Goal: Information Seeking & Learning: Learn about a topic

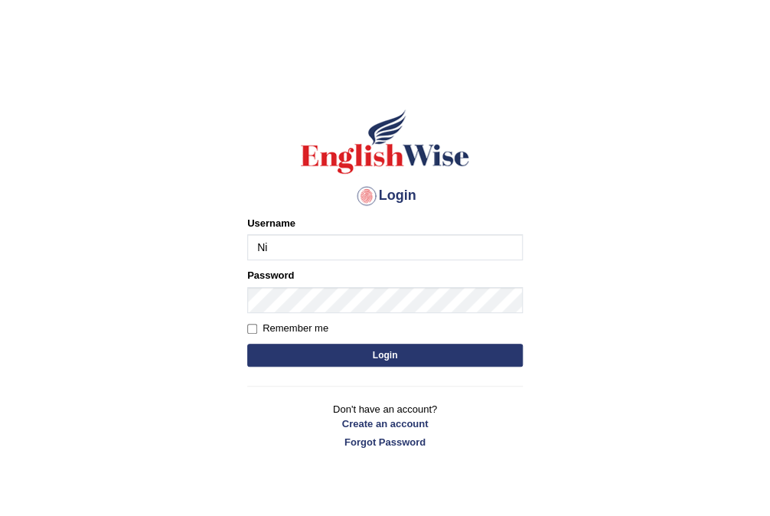
type input "Nirdosh"
click at [312, 352] on button "Login" at bounding box center [385, 355] width 276 height 23
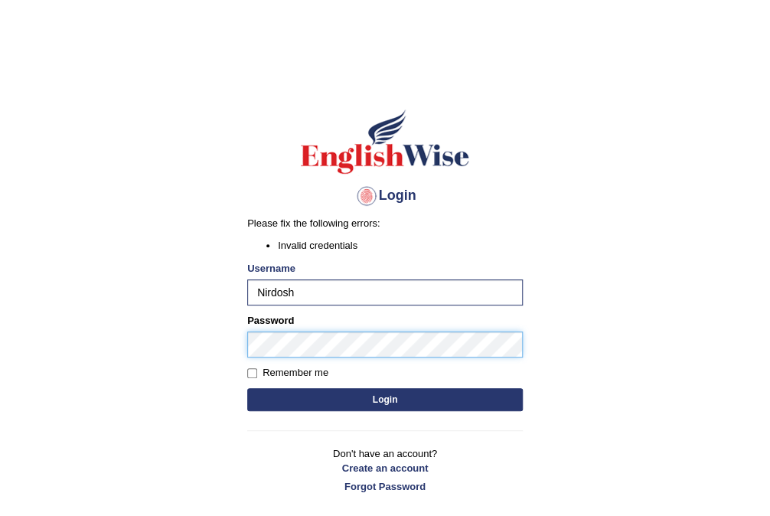
click at [247, 388] on button "Login" at bounding box center [385, 399] width 276 height 23
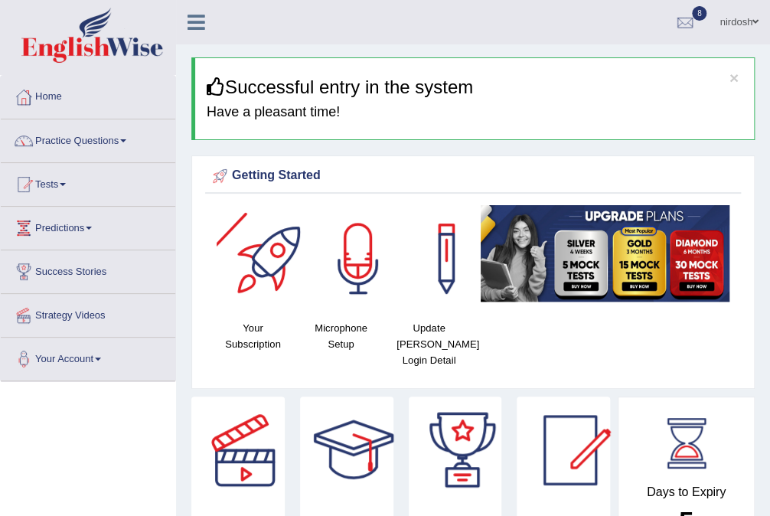
scroll to position [61, 0]
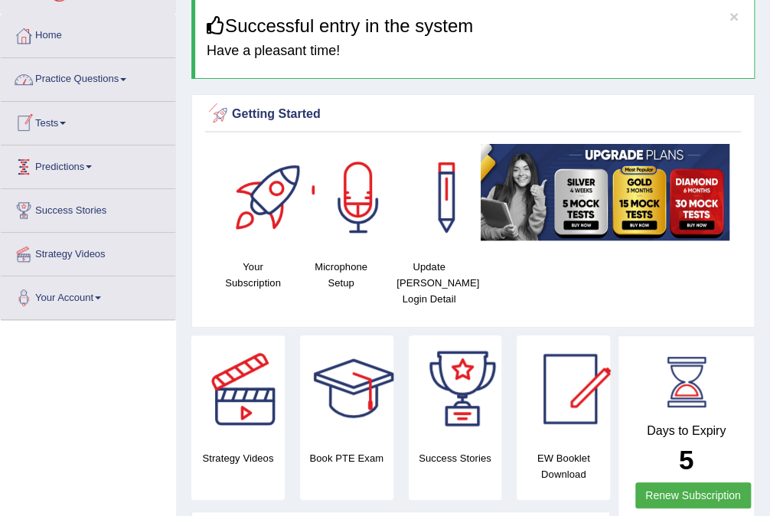
click at [53, 126] on link "Tests" at bounding box center [88, 121] width 175 height 38
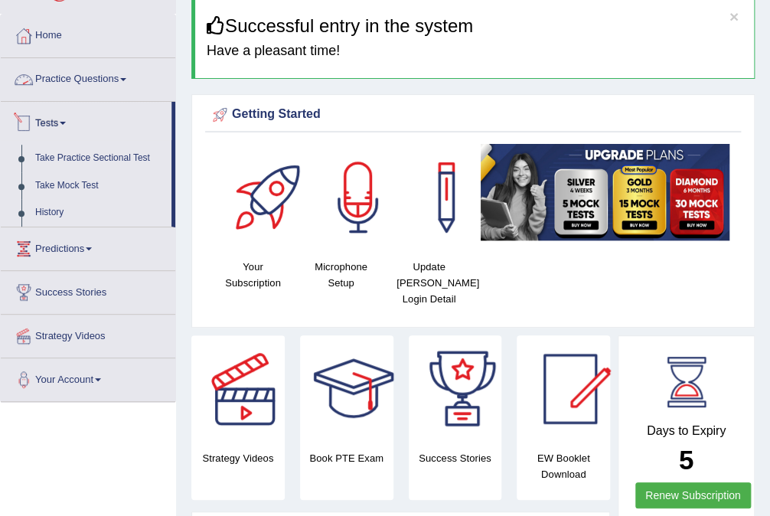
click at [92, 75] on link "Practice Questions" at bounding box center [88, 77] width 175 height 38
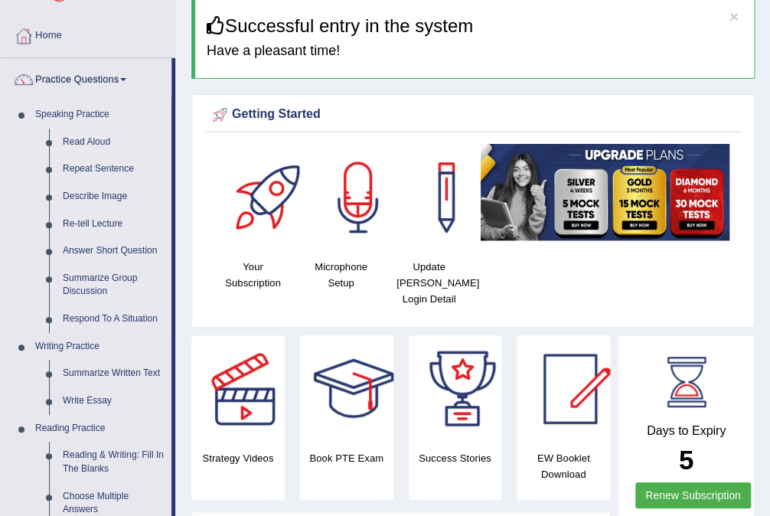
click at [87, 140] on link "Read Aloud" at bounding box center [114, 143] width 116 height 28
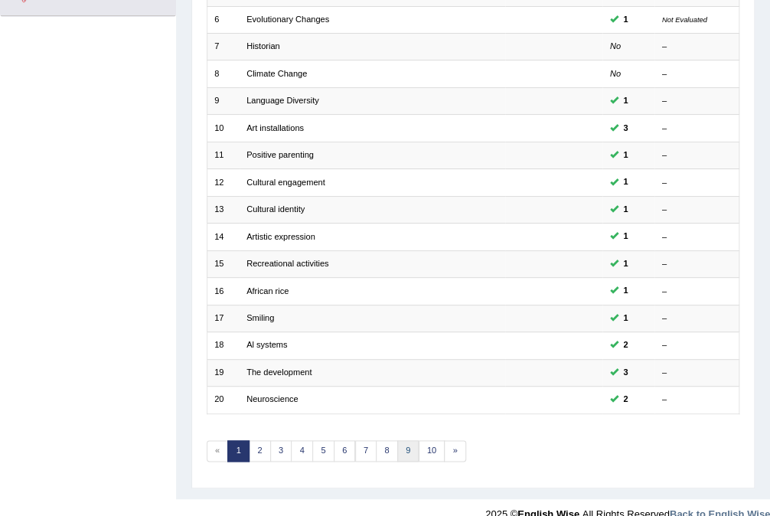
click at [402, 440] on link "9" at bounding box center [408, 450] width 22 height 21
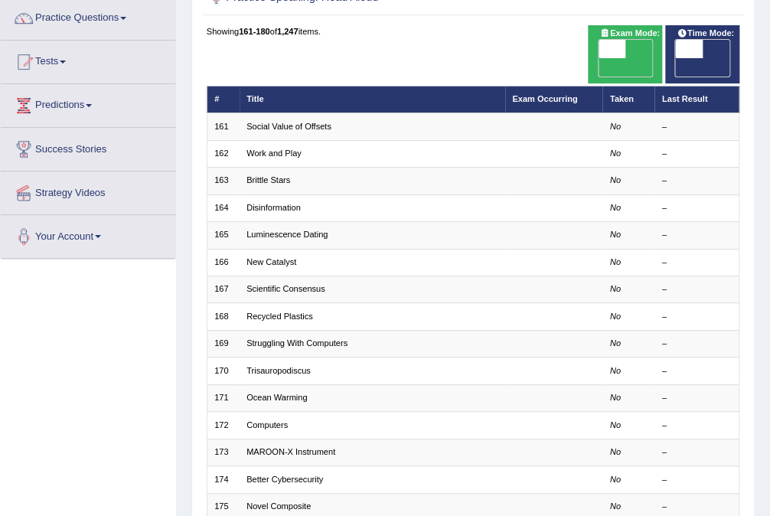
scroll to position [123, 0]
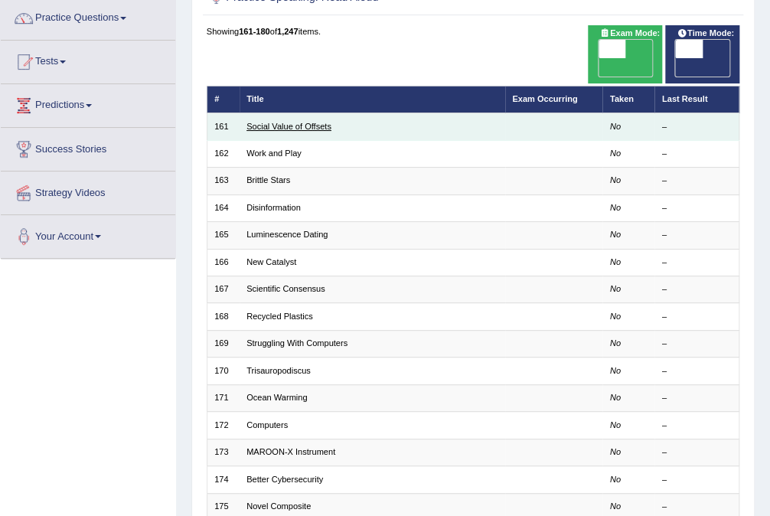
click at [289, 122] on link "Social Value of Offsets" at bounding box center [289, 126] width 85 height 9
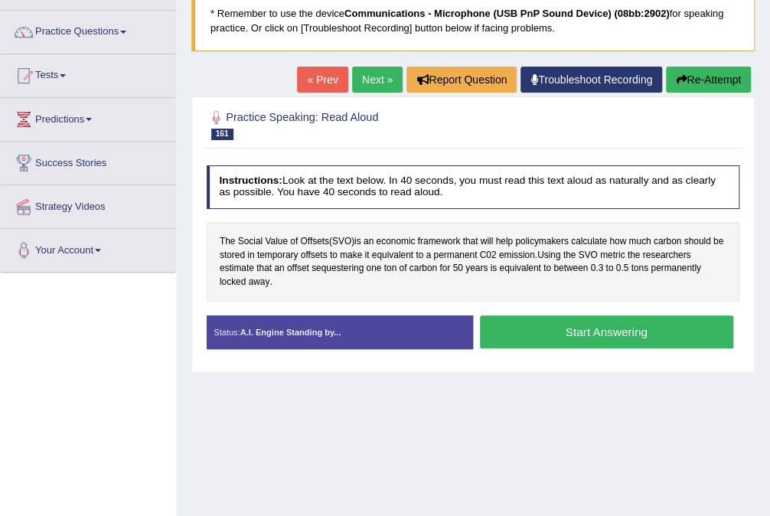
scroll to position [123, 0]
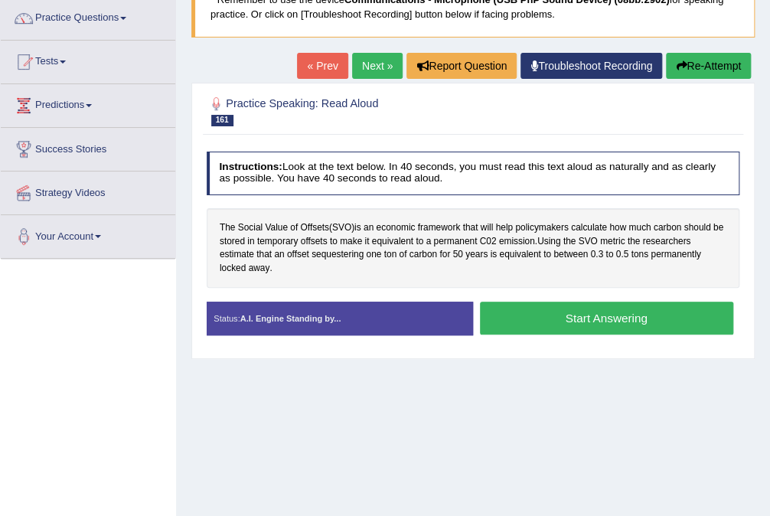
click at [554, 317] on button "Start Answering" at bounding box center [606, 318] width 253 height 33
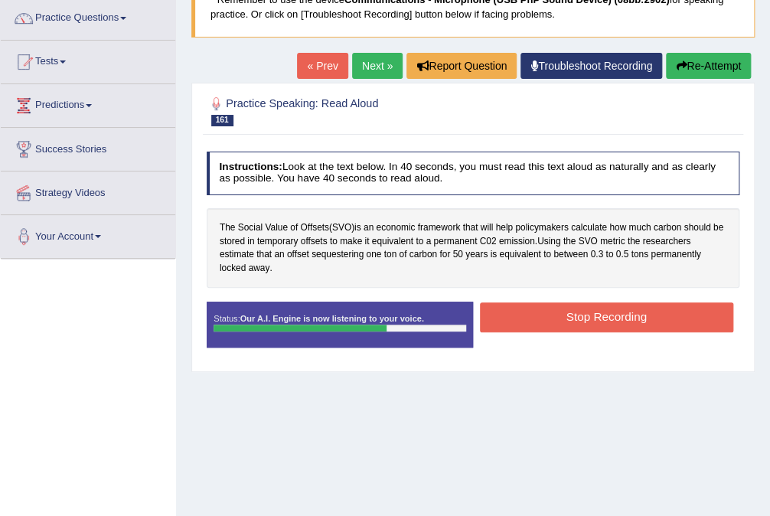
click at [522, 319] on button "Stop Recording" at bounding box center [606, 317] width 253 height 30
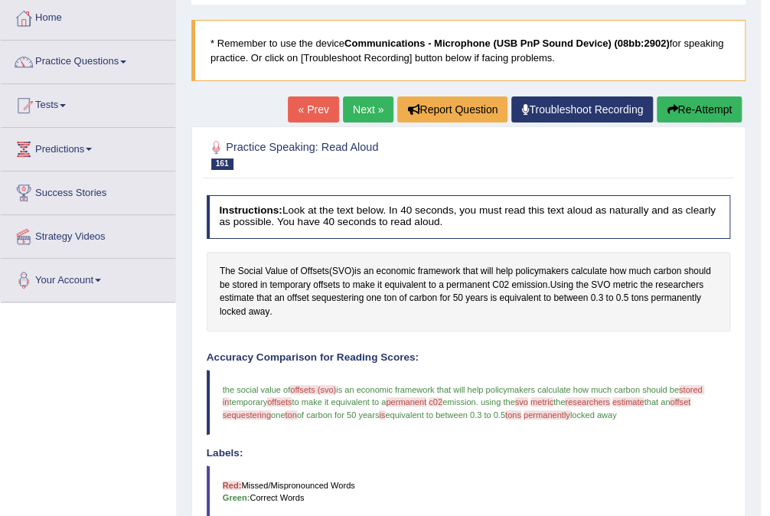
scroll to position [67, 0]
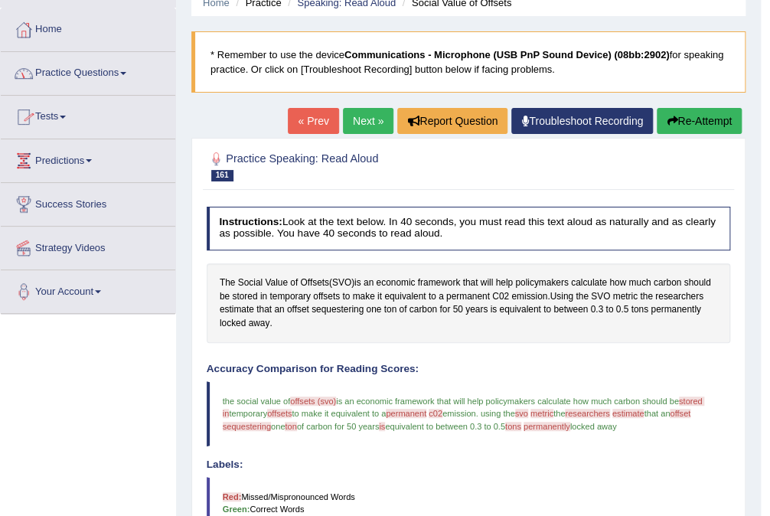
click at [378, 117] on link "Next »" at bounding box center [368, 121] width 51 height 26
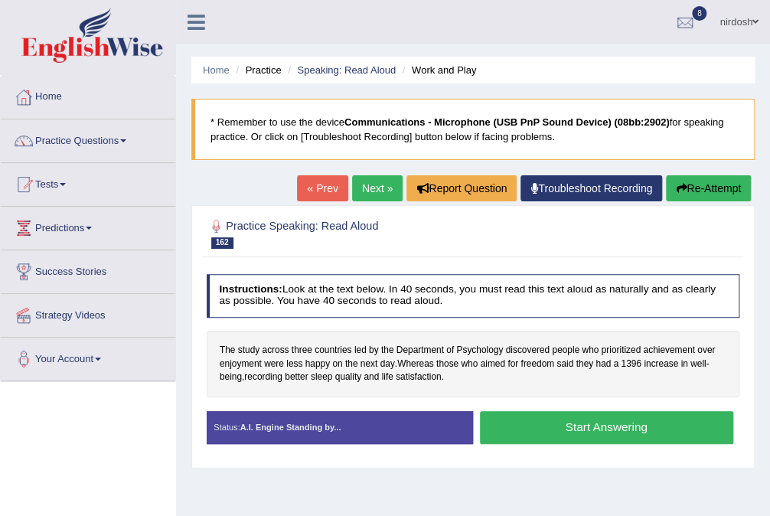
click at [533, 417] on button "Start Answering" at bounding box center [606, 427] width 253 height 33
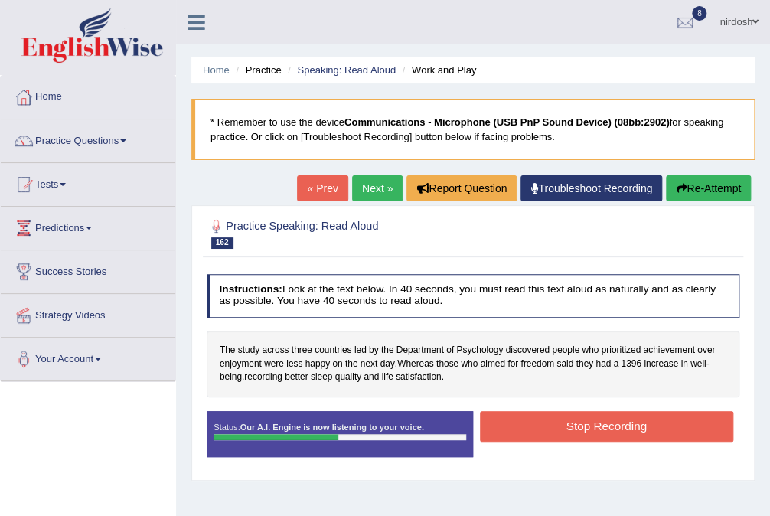
click at [520, 419] on button "Stop Recording" at bounding box center [606, 426] width 253 height 30
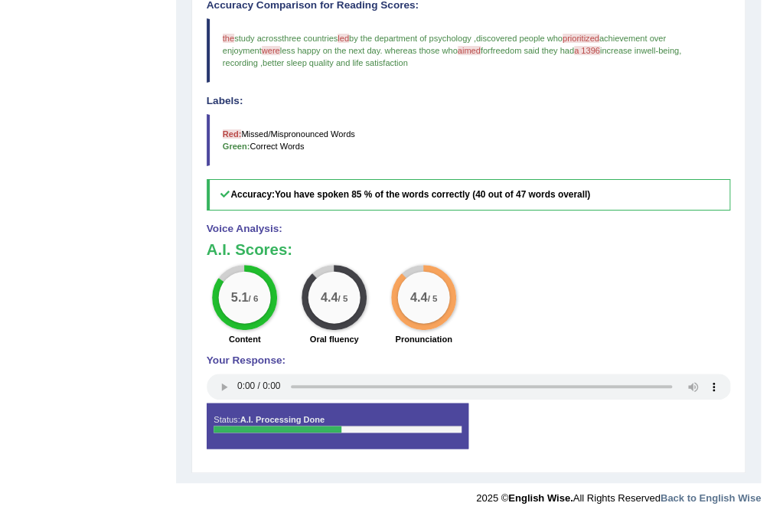
scroll to position [421, 0]
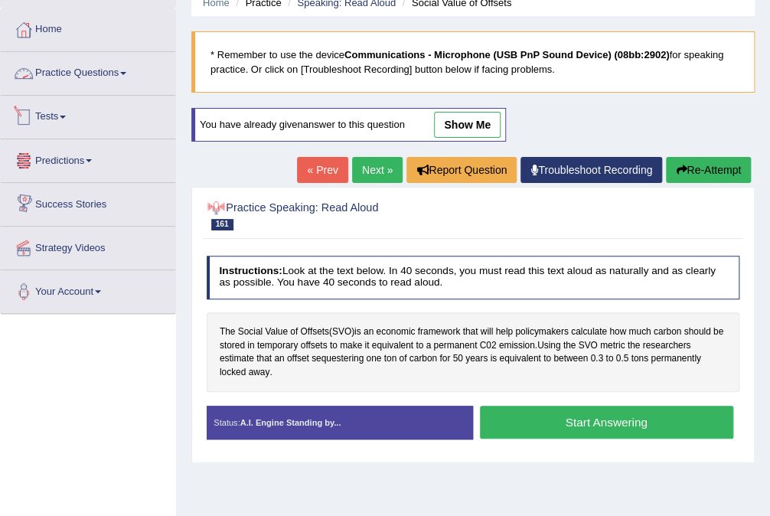
click at [87, 68] on link "Practice Questions" at bounding box center [88, 71] width 175 height 38
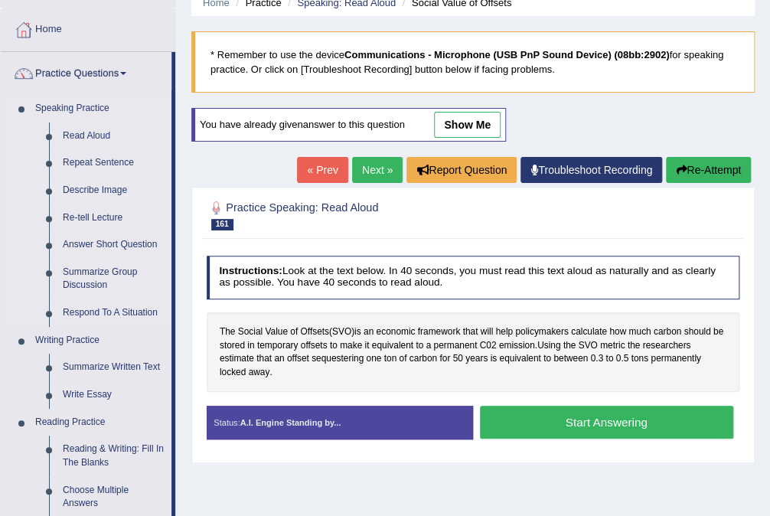
click at [110, 189] on link "Describe Image" at bounding box center [114, 191] width 116 height 28
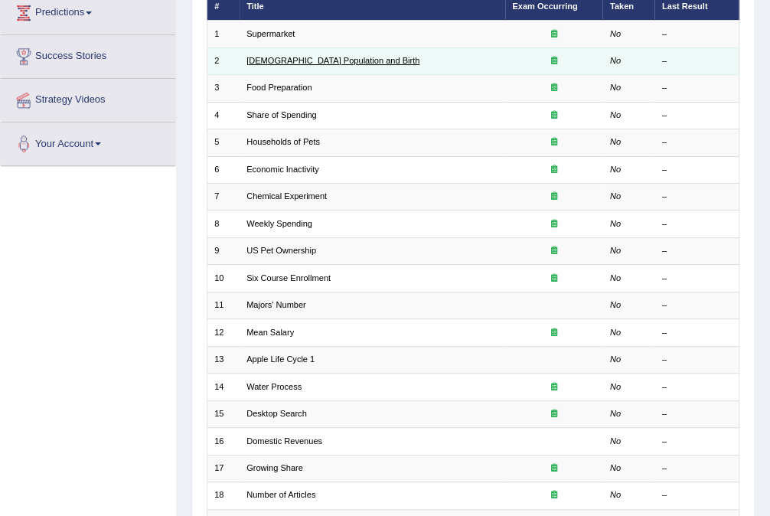
scroll to position [61, 0]
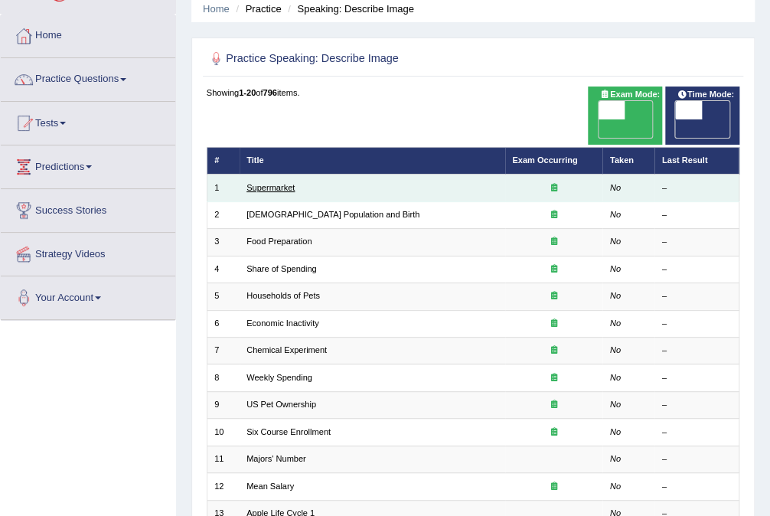
click at [281, 183] on link "Supermarket" at bounding box center [271, 187] width 48 height 9
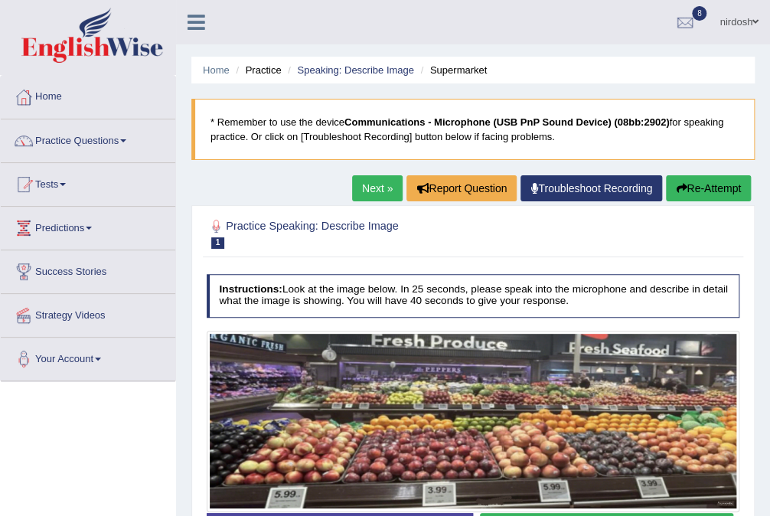
scroll to position [245, 0]
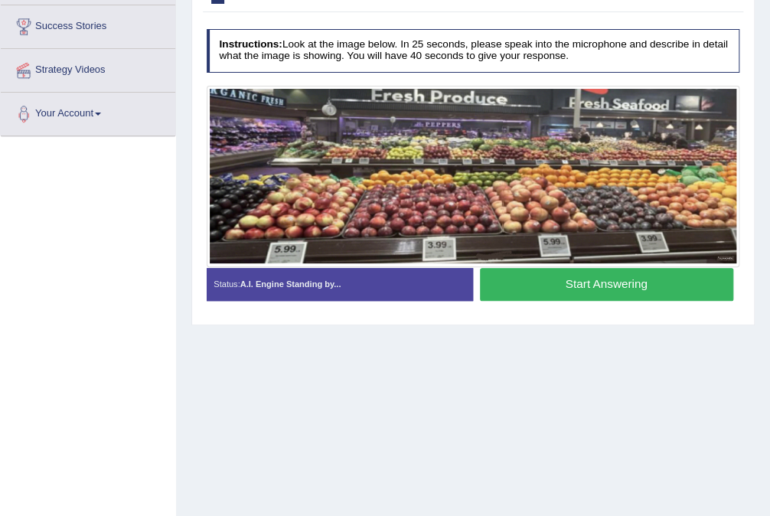
click at [558, 273] on button "Start Answering" at bounding box center [606, 284] width 253 height 33
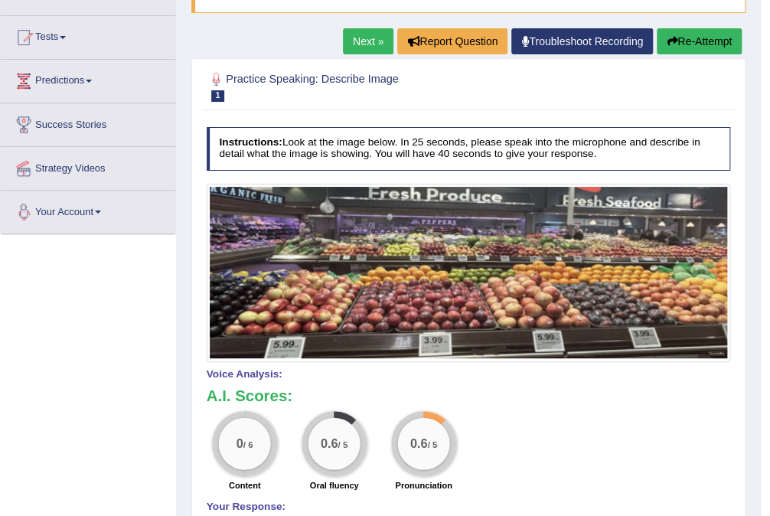
scroll to position [0, 0]
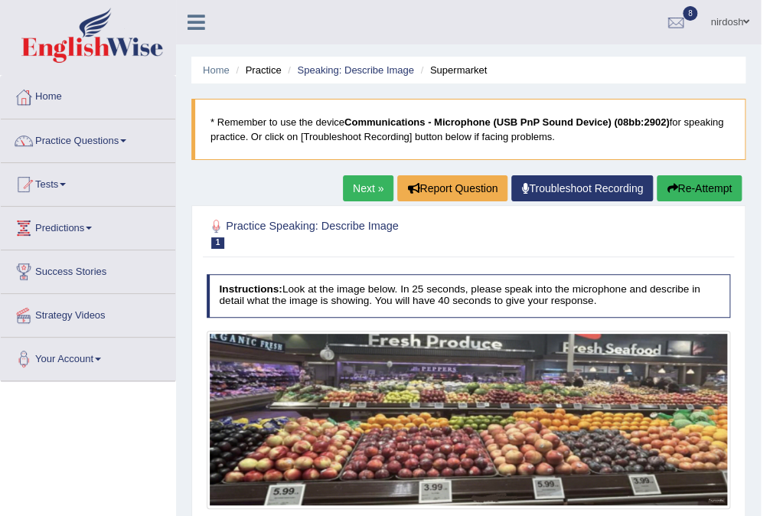
click at [750, 21] on link "nirdosh" at bounding box center [730, 20] width 62 height 40
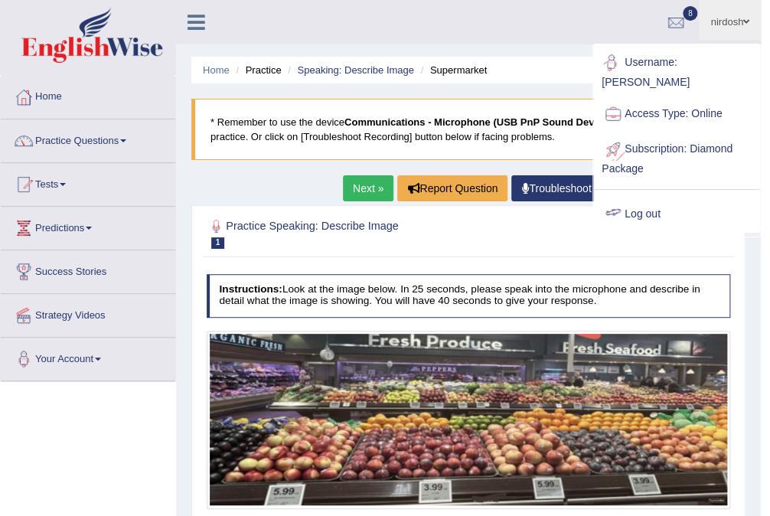
click at [683, 197] on link "Log out" at bounding box center [676, 214] width 165 height 35
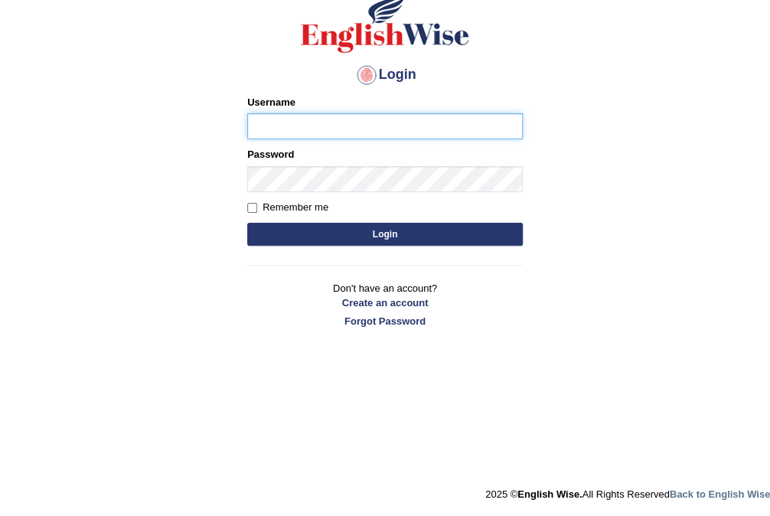
scroll to position [121, 0]
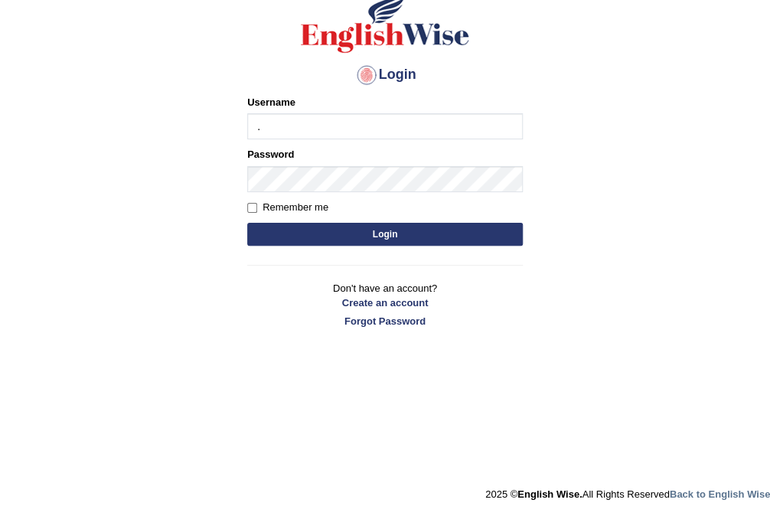
type input "."
